Goal: Check status

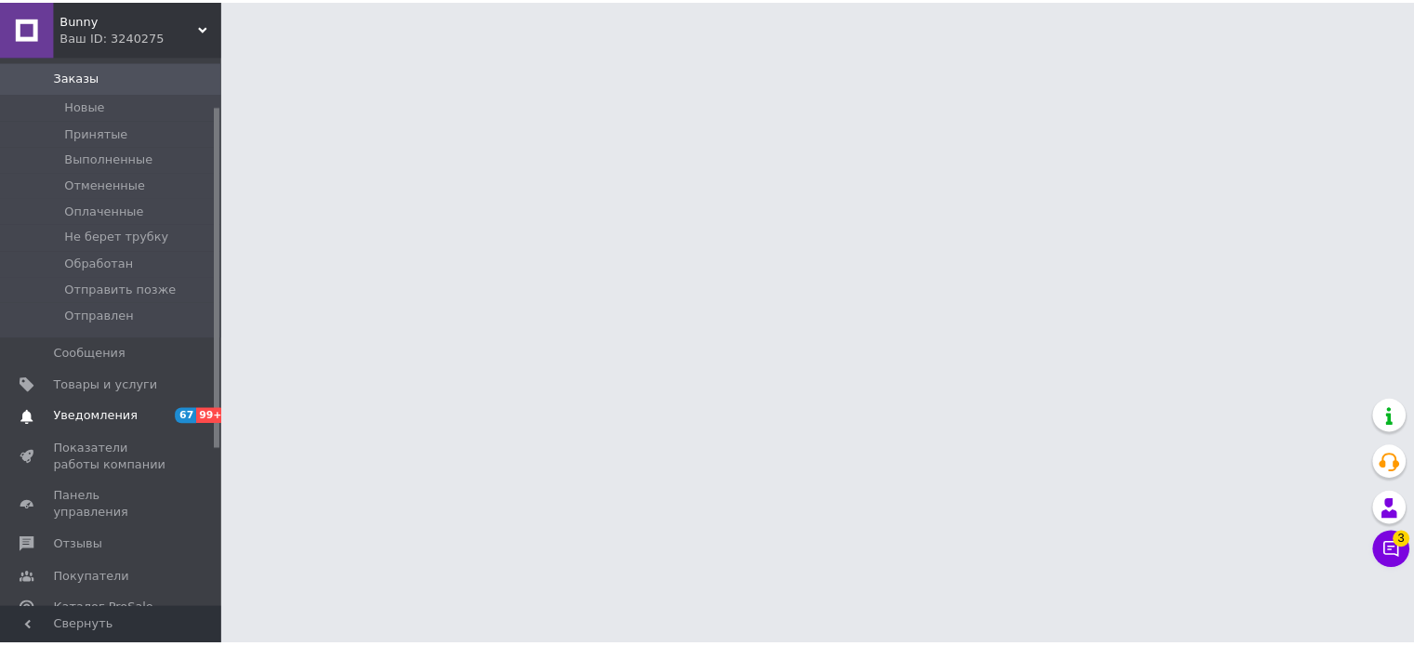
scroll to position [186, 0]
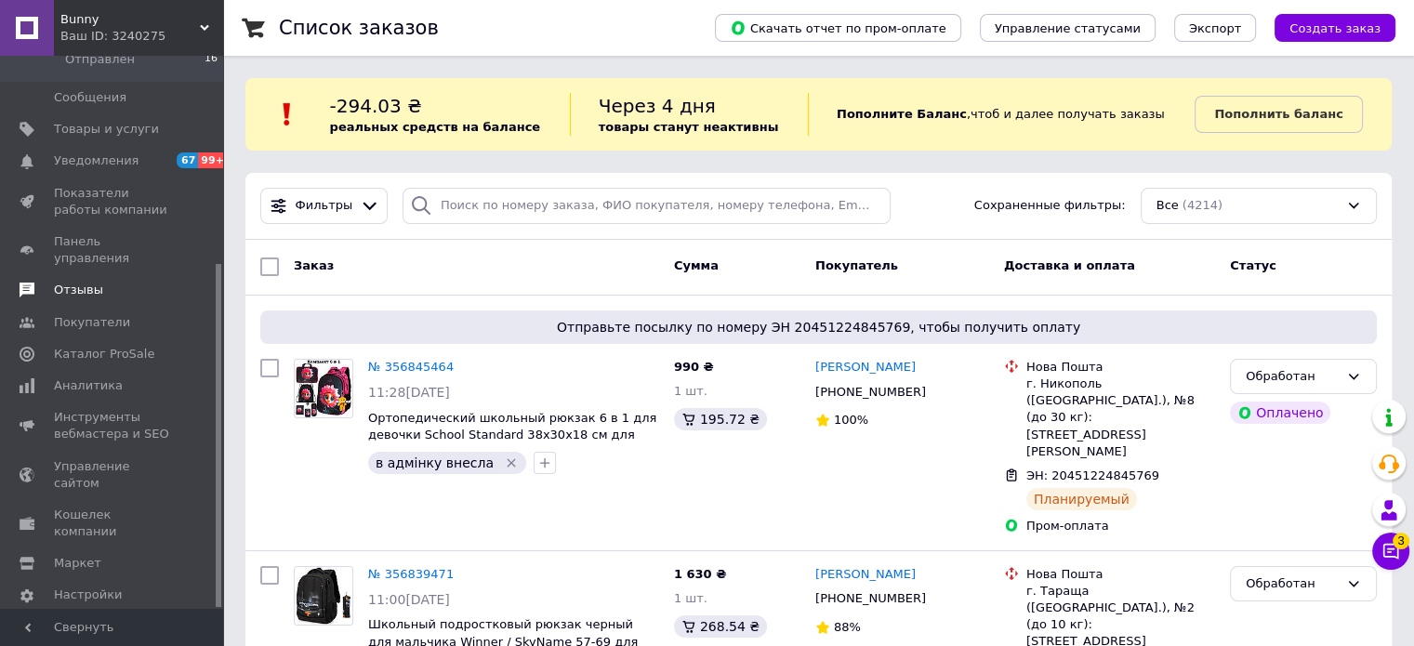
click at [102, 282] on span "Отзывы" at bounding box center [113, 290] width 118 height 17
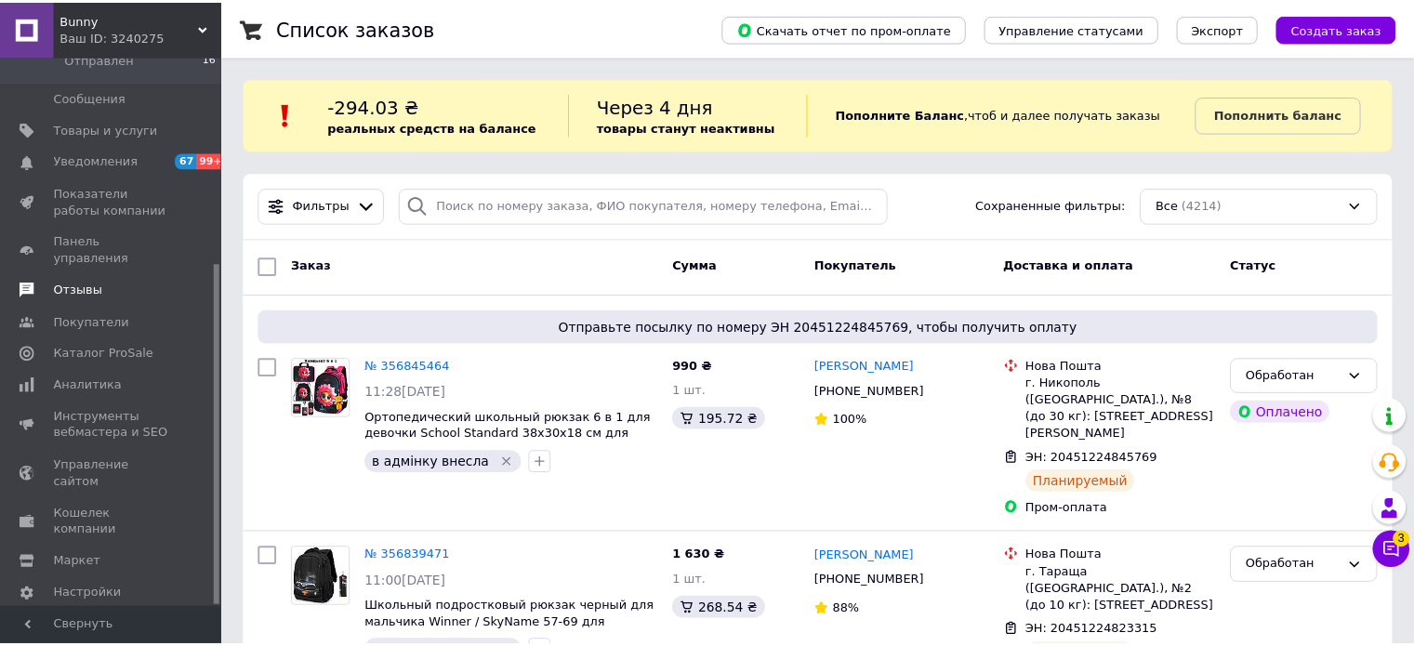
scroll to position [189, 0]
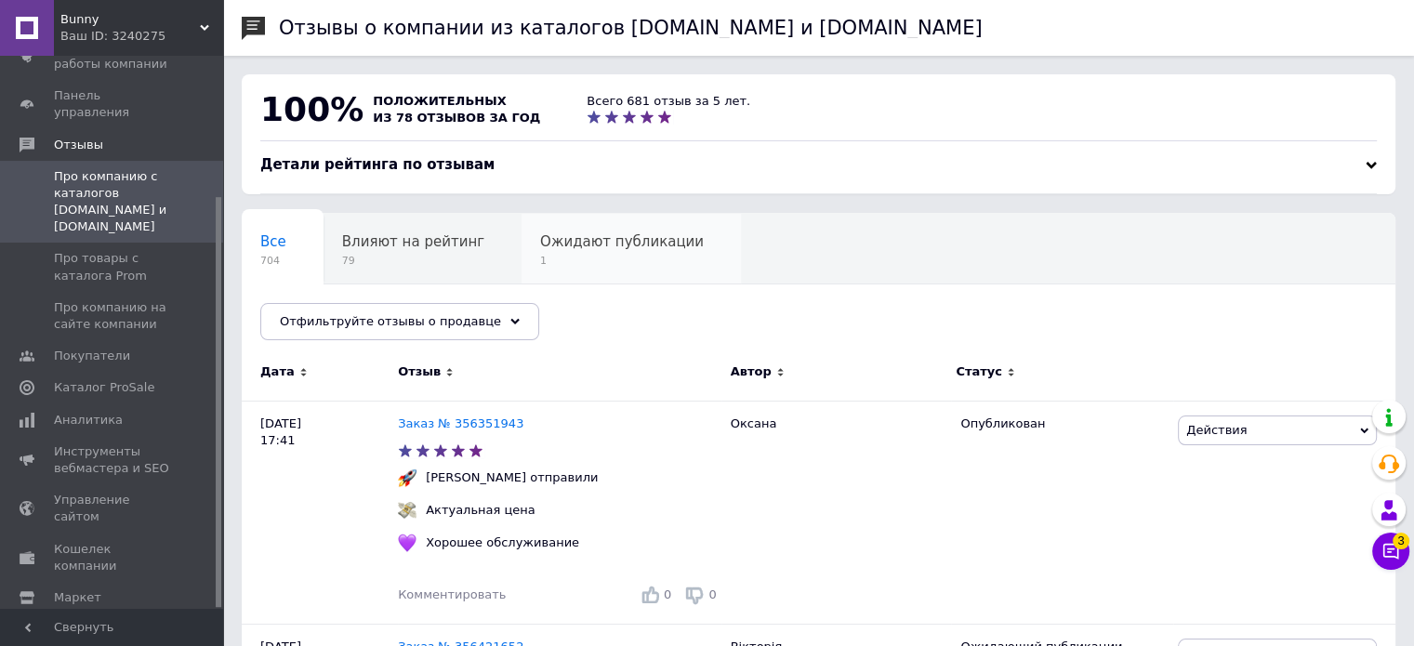
click at [561, 247] on span "Ожидают публикации" at bounding box center [622, 241] width 164 height 17
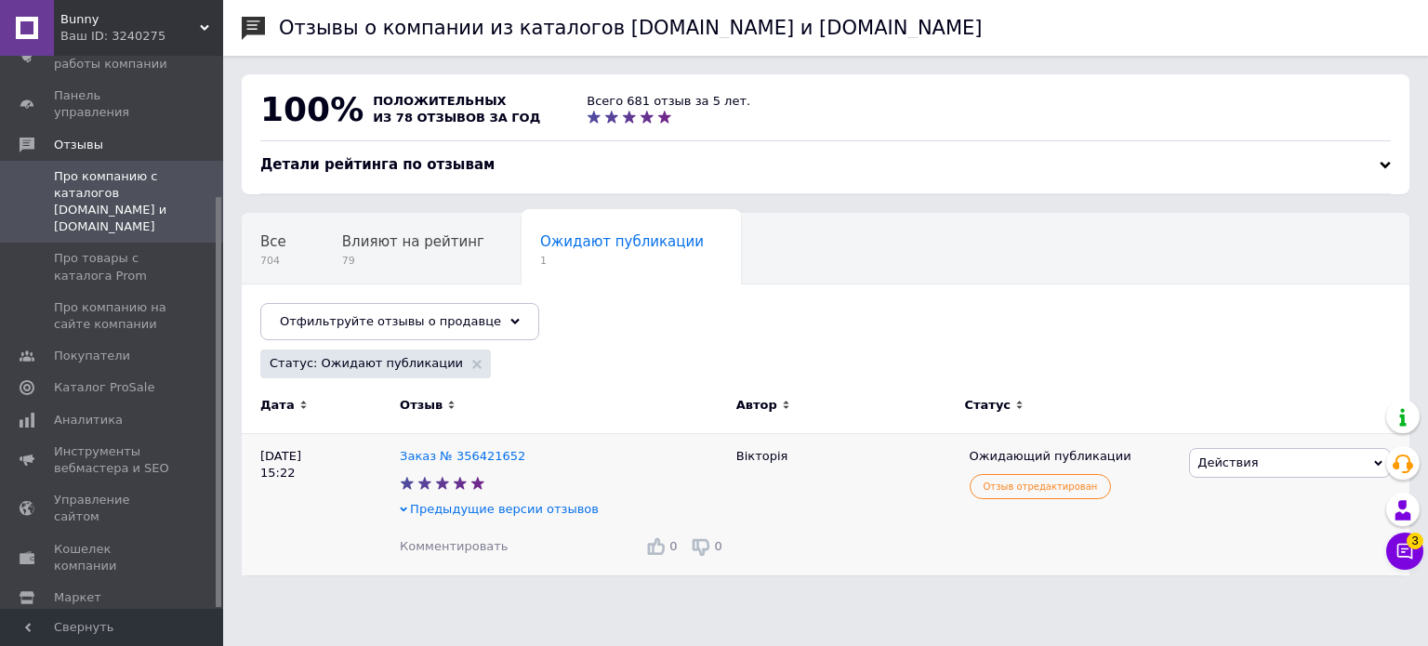
click at [409, 511] on div "Предыдущие версии отзывов" at bounding box center [563, 509] width 327 height 17
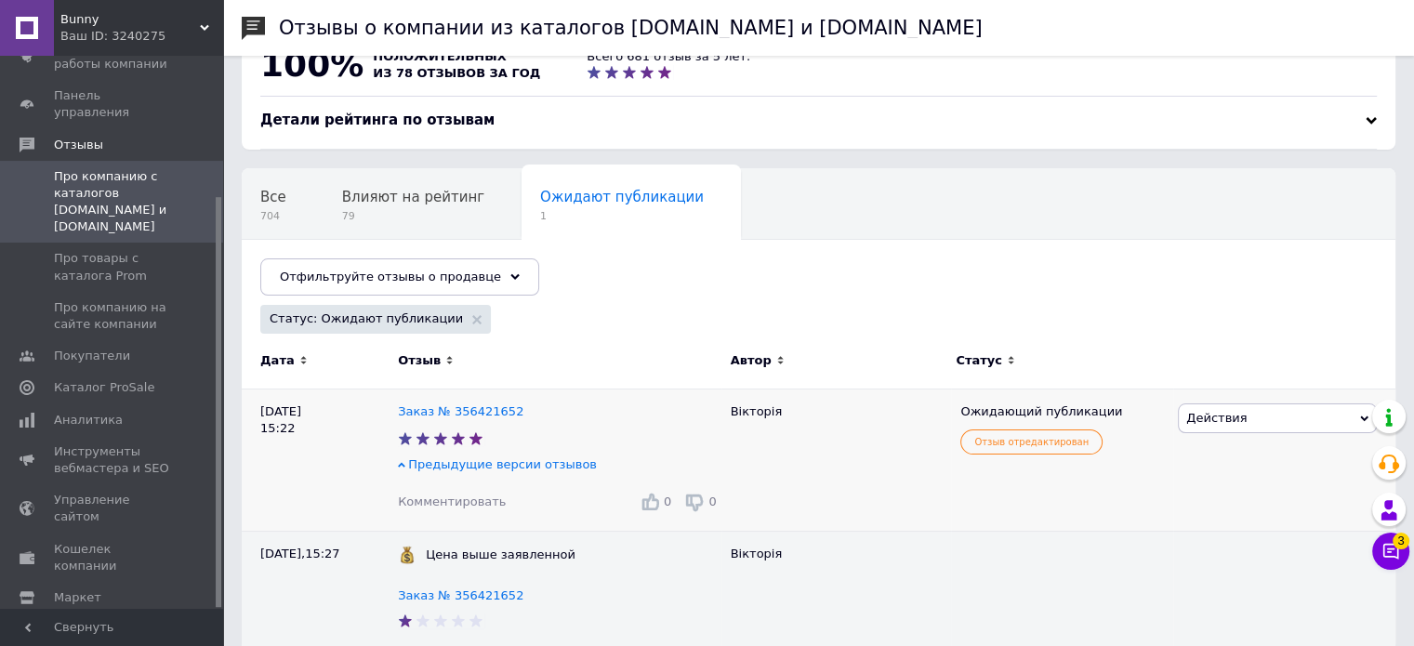
scroll to position [70, 0]
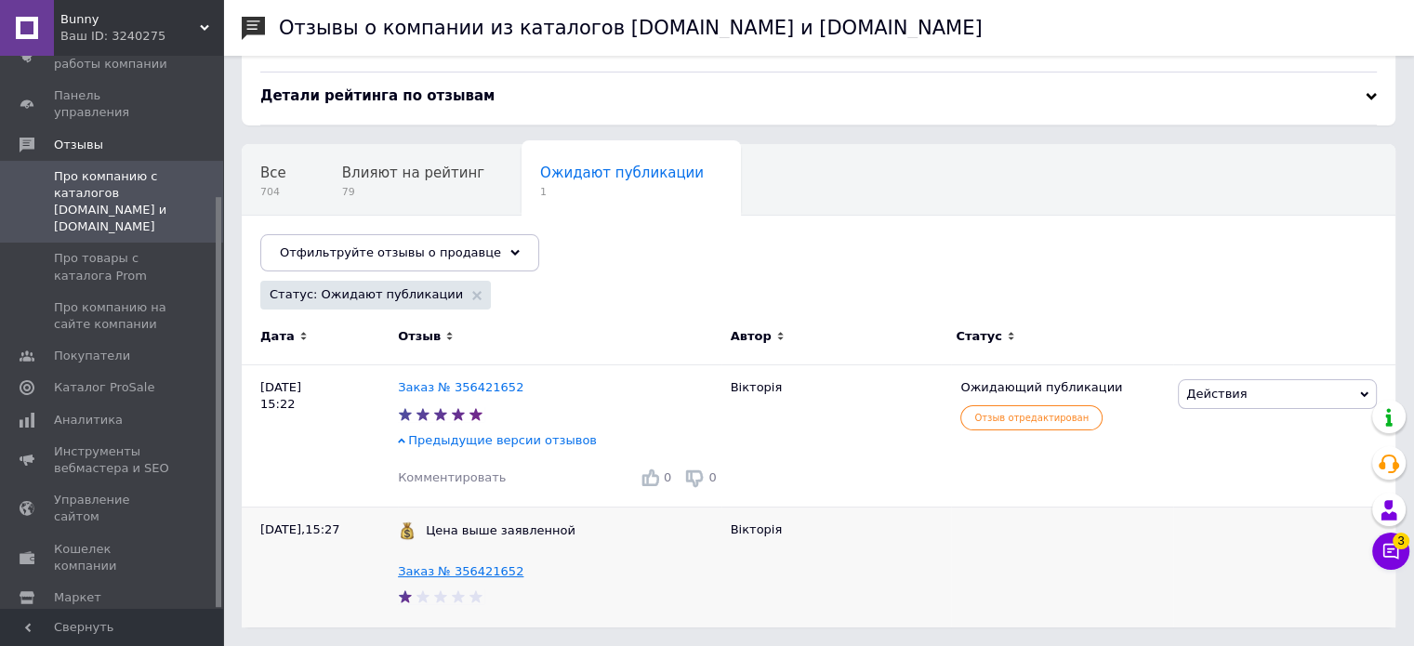
click at [483, 572] on link "Заказ № 356421652" at bounding box center [461, 571] width 126 height 14
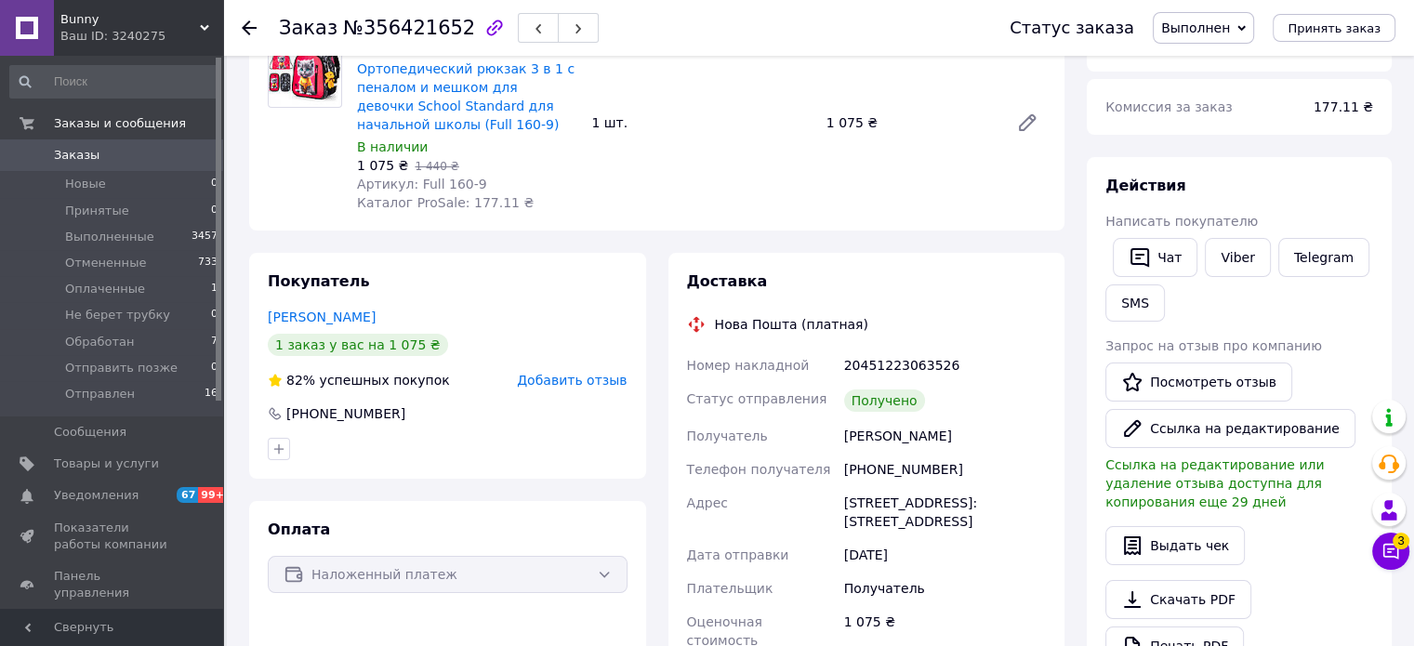
scroll to position [372, 0]
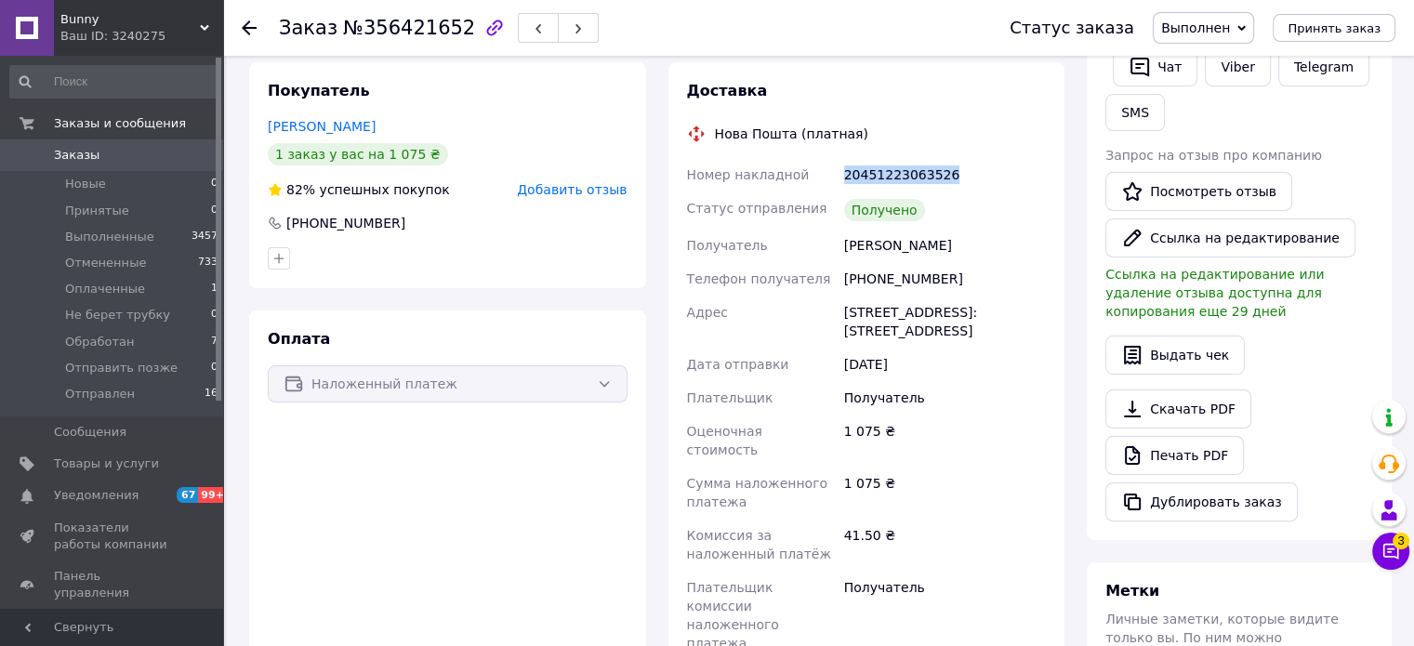
drag, startPoint x: 953, startPoint y: 177, endPoint x: 829, endPoint y: 178, distance: 123.7
click at [829, 178] on div "Номер накладной 20451223063526 Статус отправления Получено Получатель Шило Вікт…" at bounding box center [866, 426] width 367 height 536
copy div "Номер накладной 20451223063526"
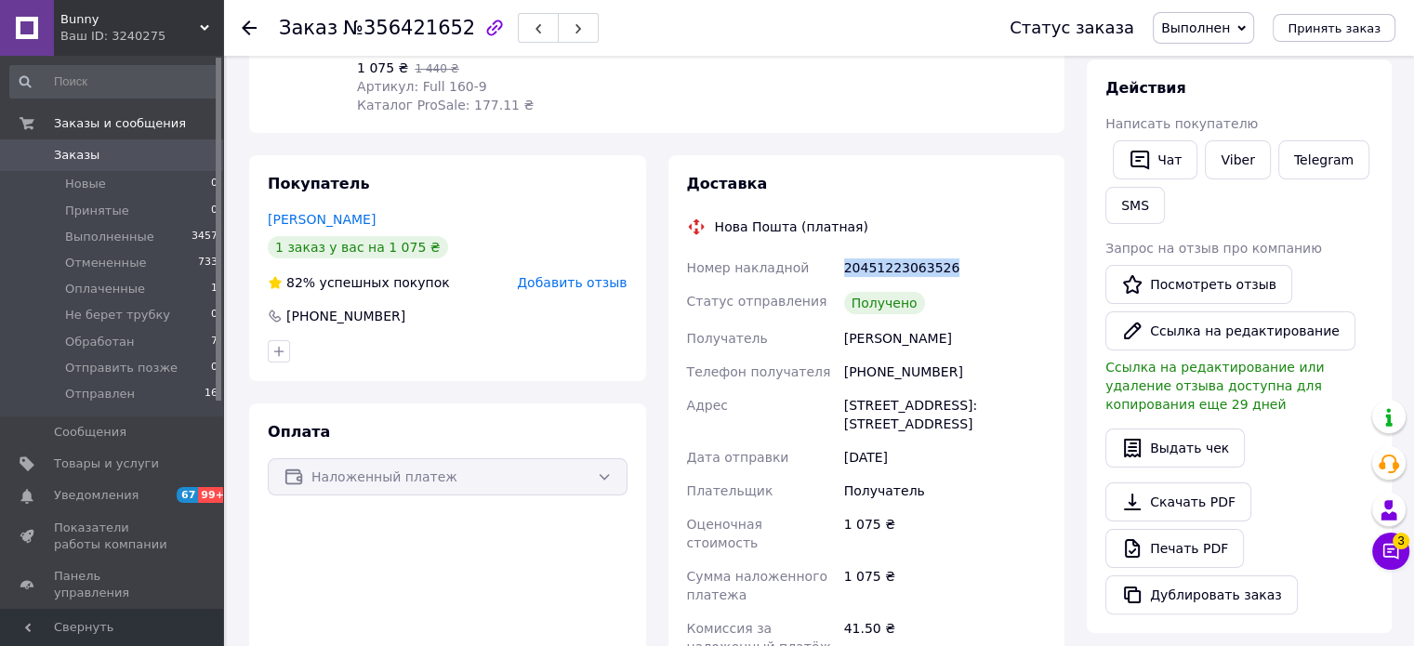
scroll to position [0, 0]
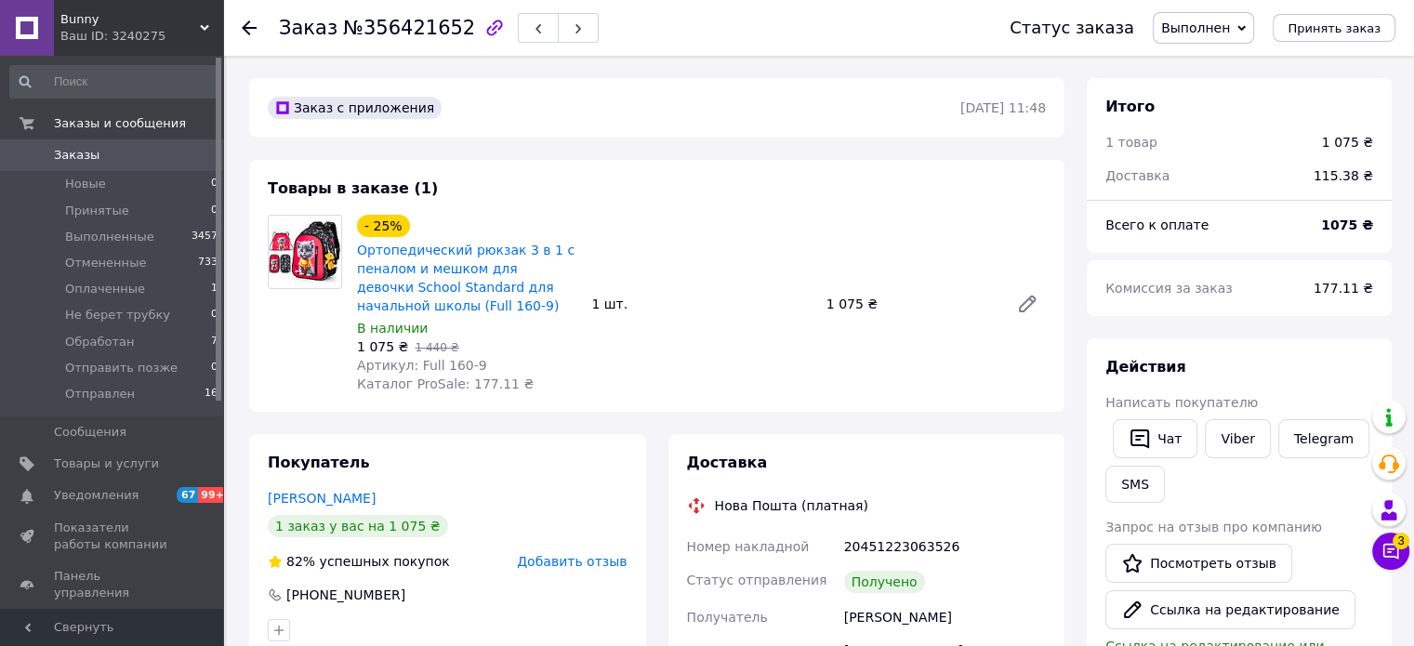
click at [244, 32] on icon at bounding box center [249, 27] width 15 height 15
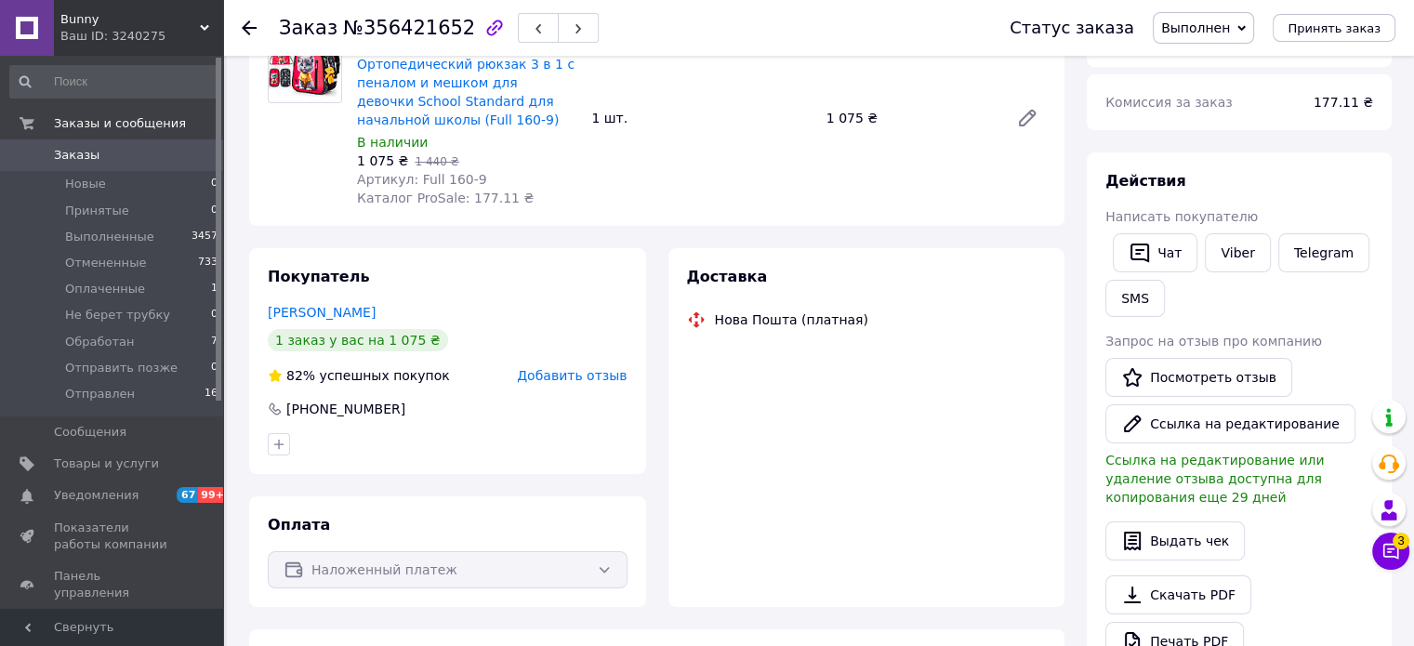
scroll to position [196, 0]
